Goal: Navigation & Orientation: Find specific page/section

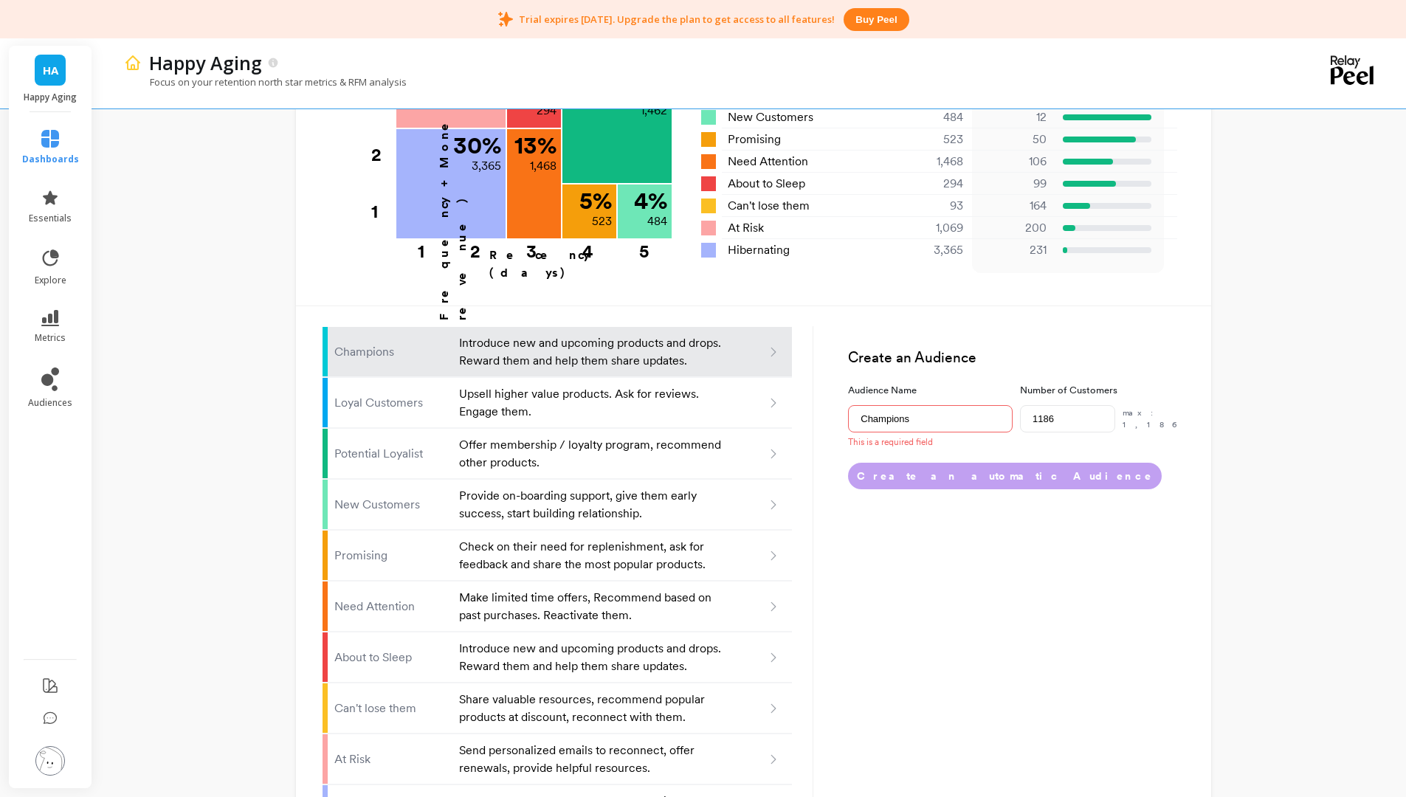
scroll to position [778, 0]
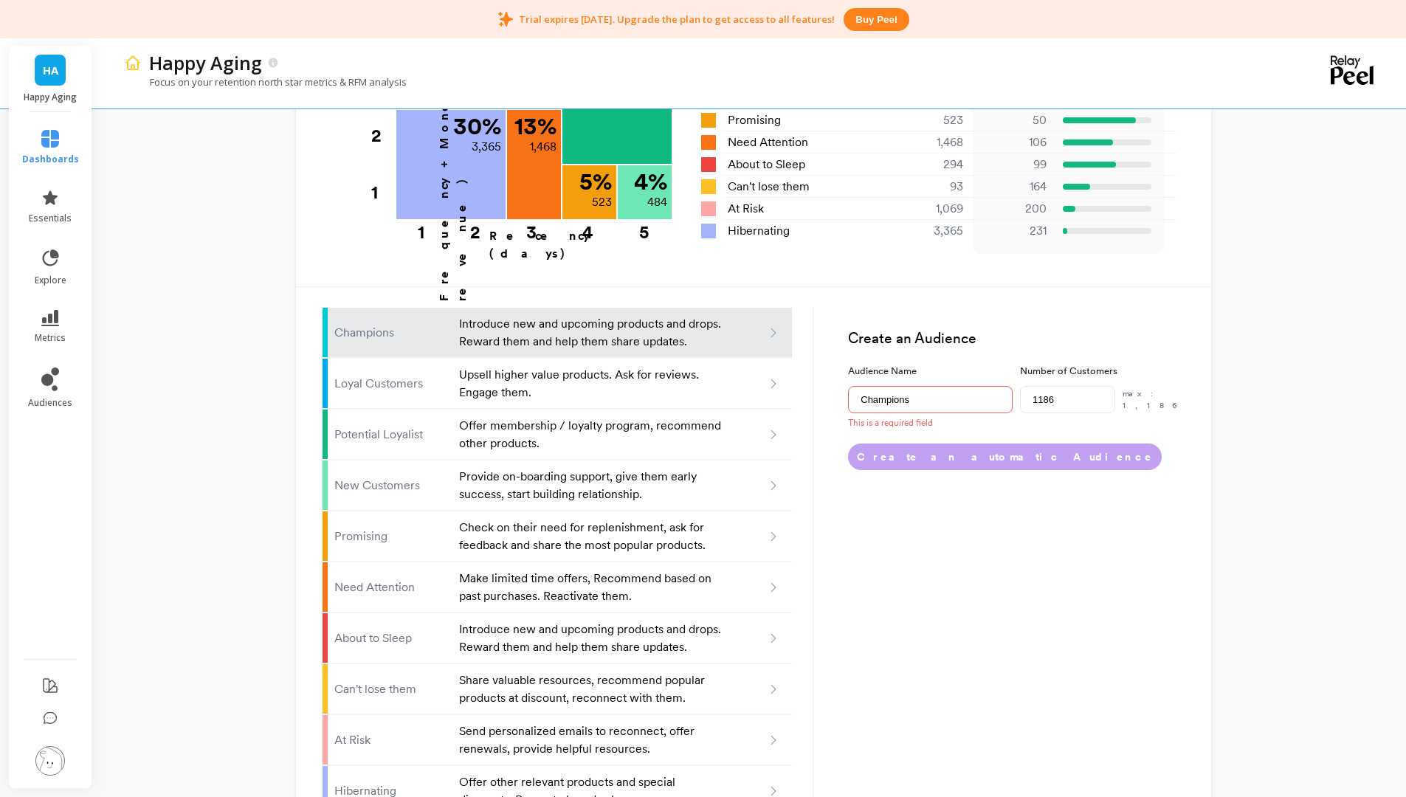
click at [47, 149] on link "dashboards" at bounding box center [50, 147] width 57 height 35
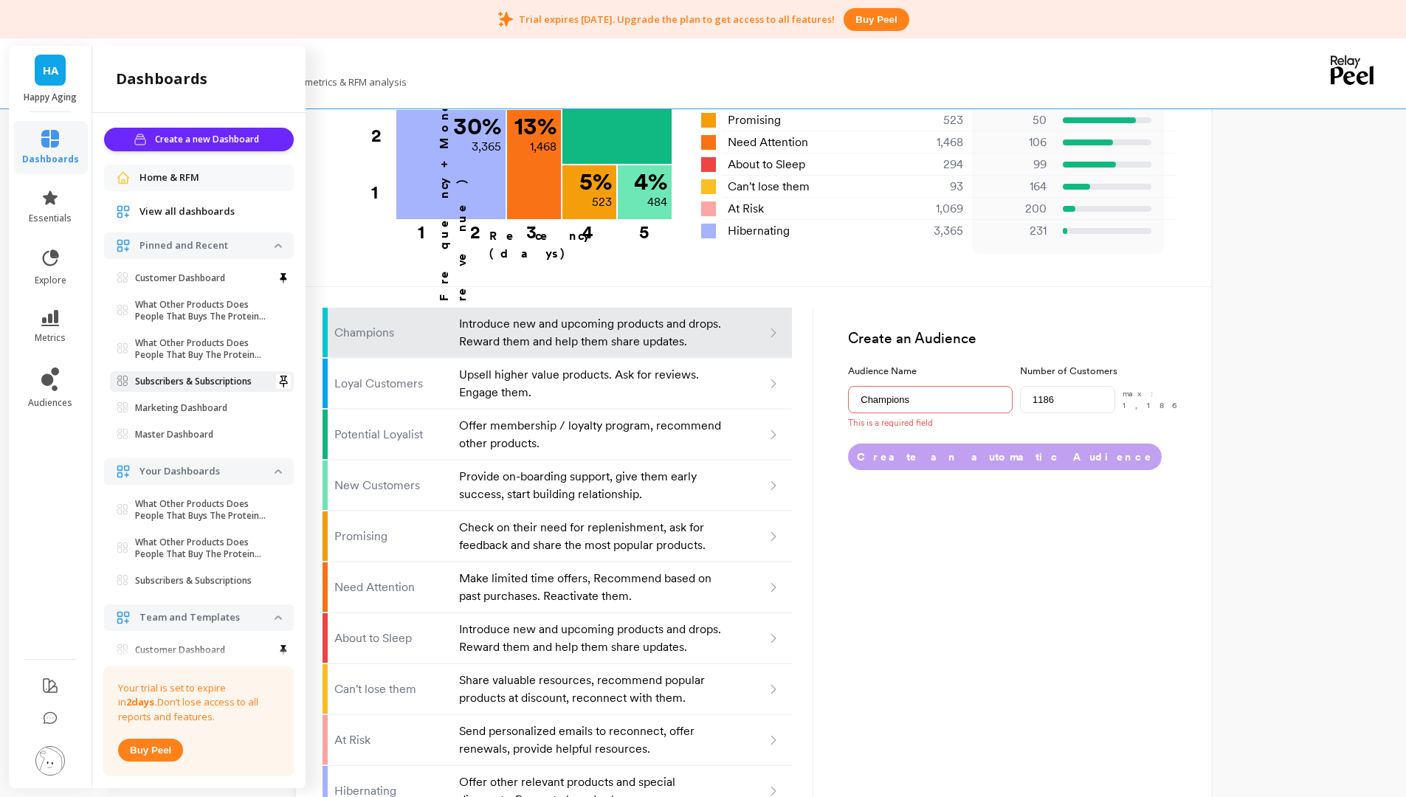
click at [210, 390] on link "Subscribers & Subscriptions" at bounding box center [202, 381] width 184 height 21
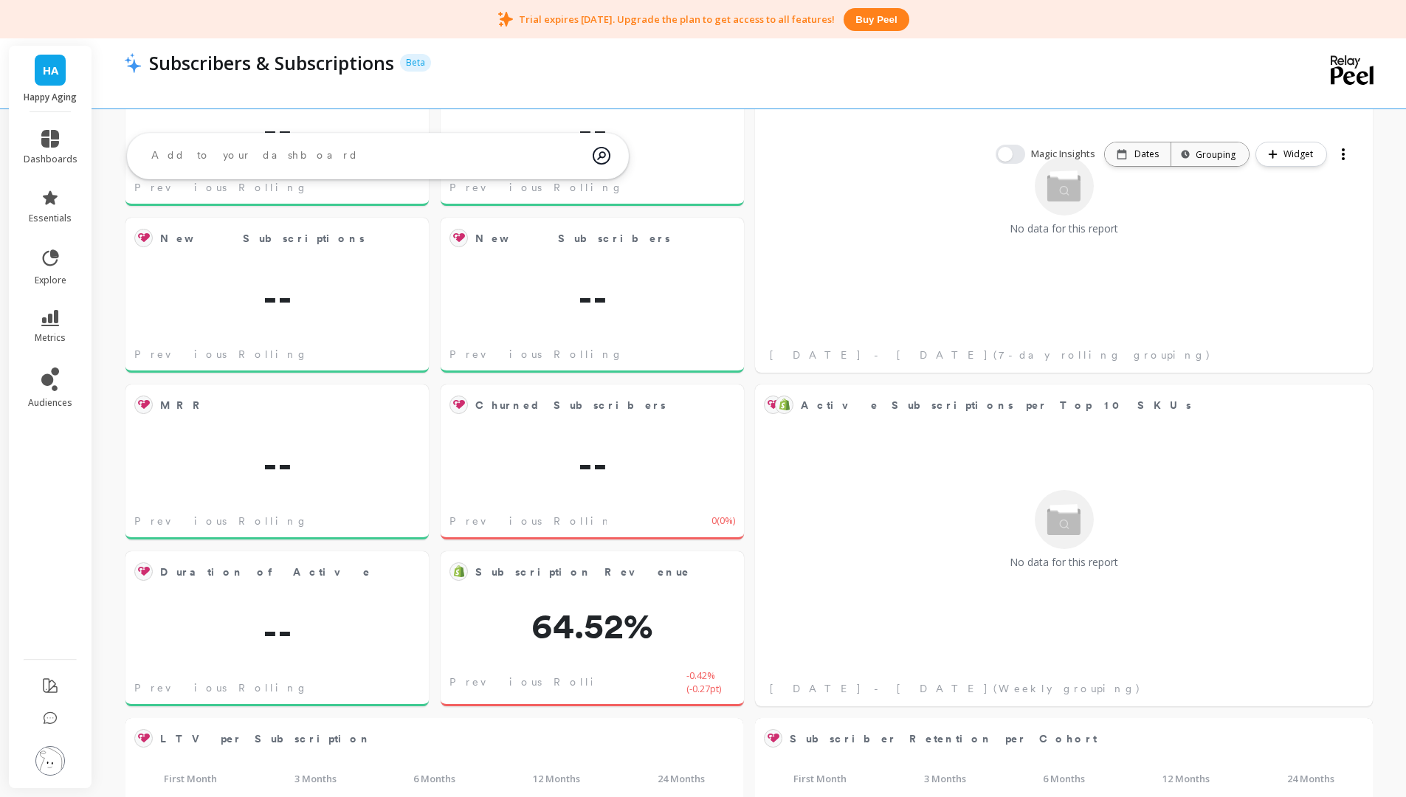
scroll to position [170, 0]
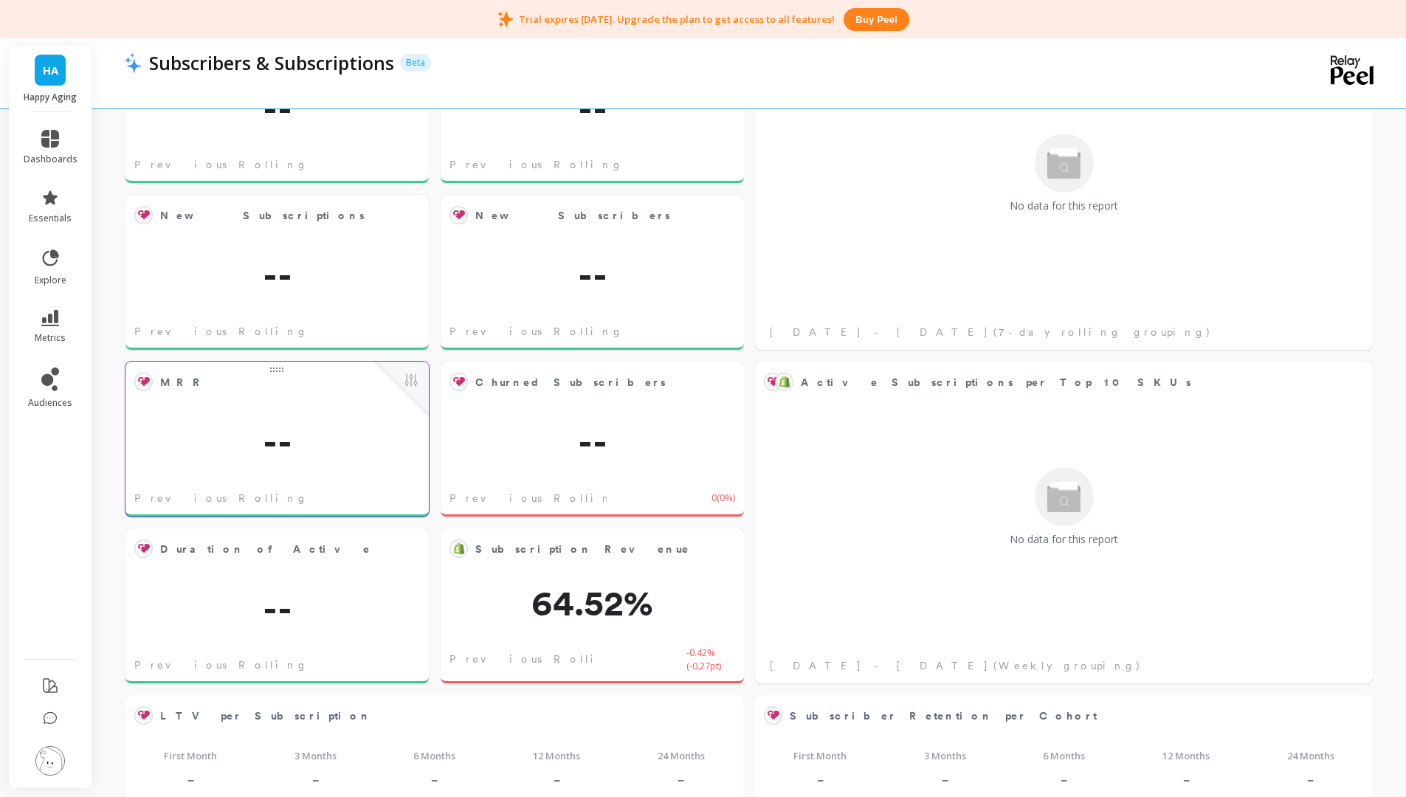
click at [387, 479] on div "MRR Edit Widget & Insights -- Previous Rolling 7-day" at bounding box center [276, 439] width 303 height 155
click at [63, 154] on span "dashboards" at bounding box center [51, 159] width 54 height 12
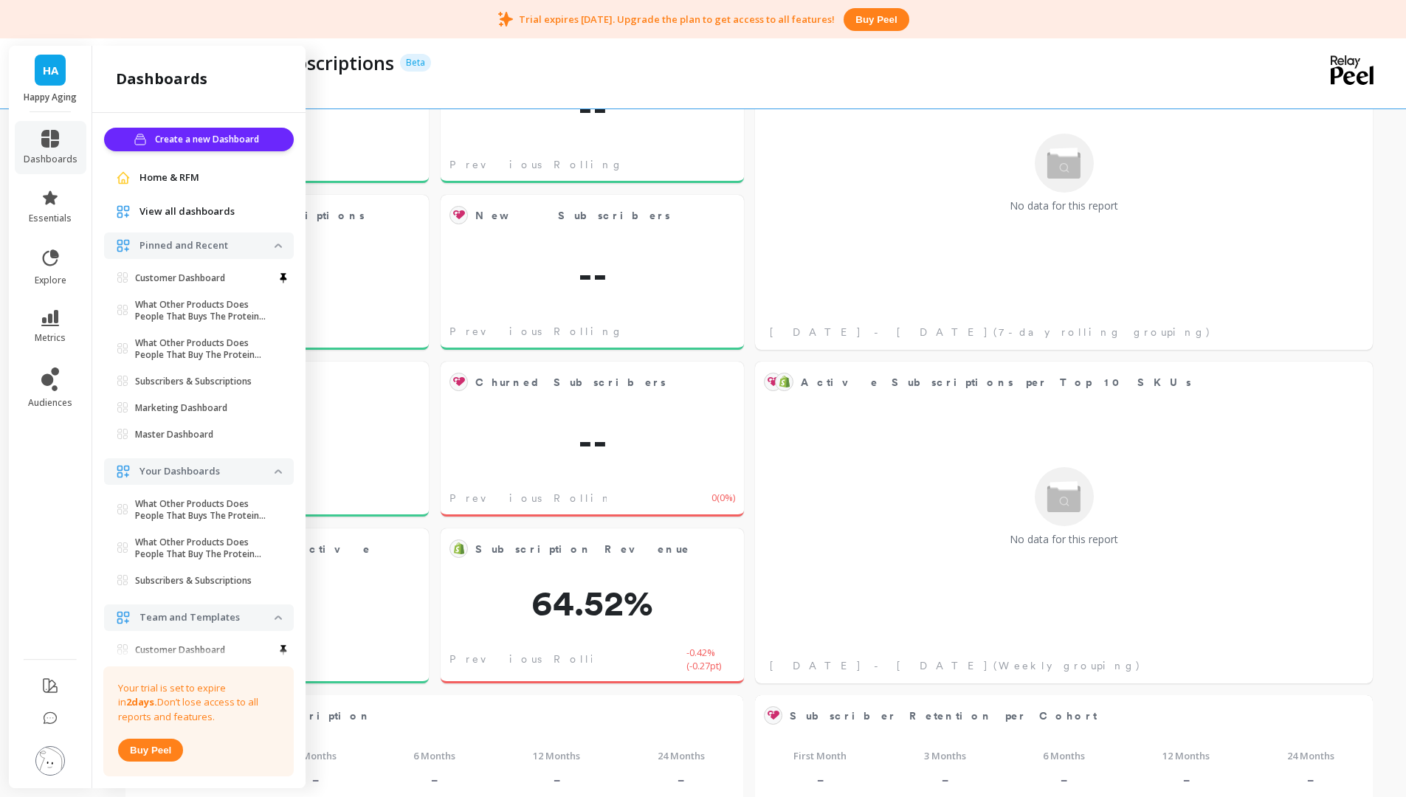
click at [131, 184] on div "Home & RFM" at bounding box center [199, 177] width 166 height 15
